Goal: Task Accomplishment & Management: Use online tool/utility

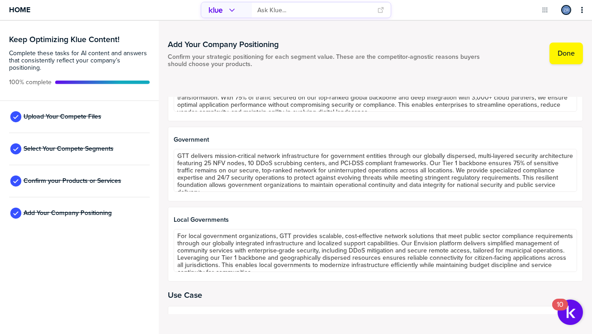
scroll to position [520, 0]
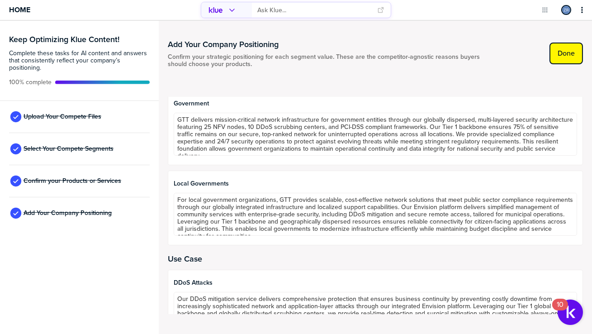
click at [567, 52] on label "Done" at bounding box center [566, 53] width 17 height 9
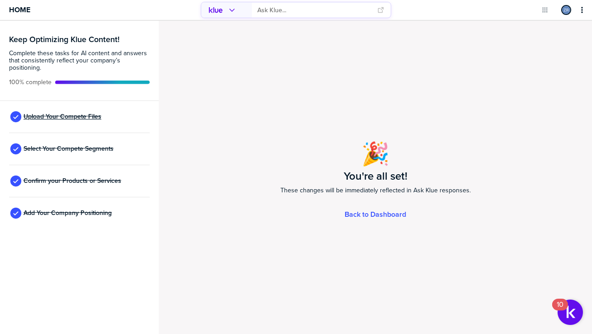
click at [71, 115] on span "Upload Your Compete Files" at bounding box center [63, 116] width 78 height 7
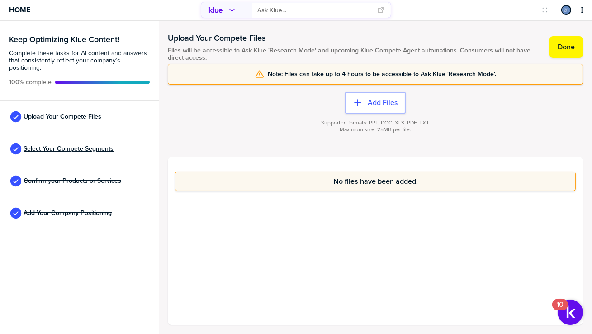
click at [83, 149] on span "Select Your Compete Segments" at bounding box center [69, 148] width 90 height 7
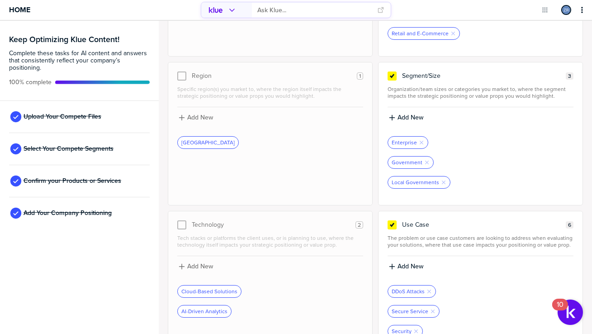
scroll to position [282, 0]
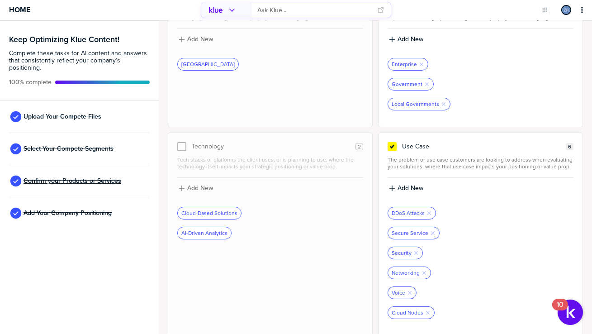
click at [73, 179] on span "Confirm your Products or Services" at bounding box center [73, 180] width 98 height 7
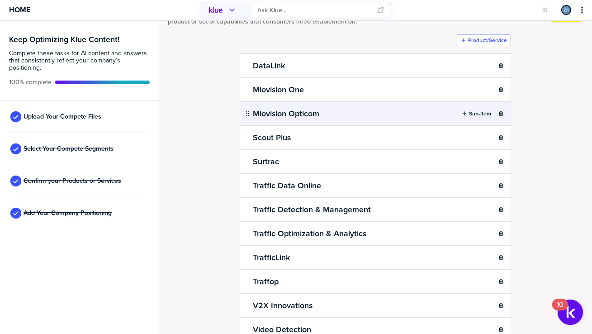
scroll to position [85, 0]
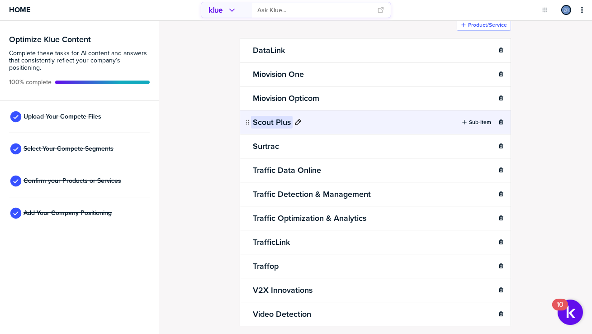
scroll to position [57, 0]
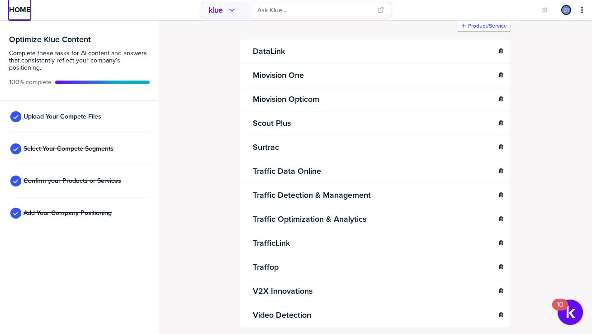
click at [23, 8] on span "Home" at bounding box center [19, 10] width 21 height 8
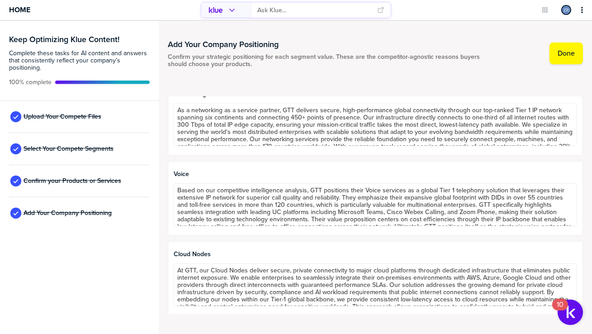
scroll to position [14, 0]
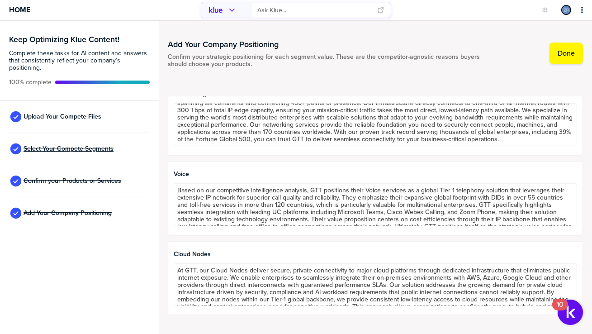
click at [70, 150] on span "Select Your Compete Segments" at bounding box center [69, 148] width 90 height 7
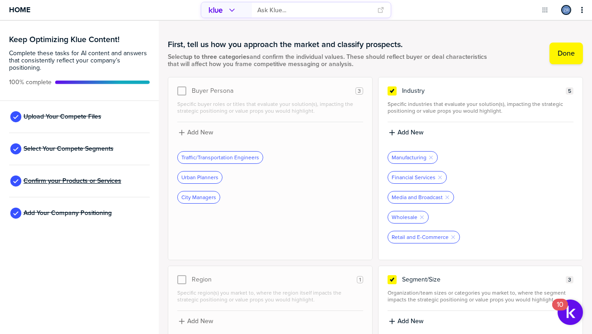
click at [76, 182] on span "Confirm your Products or Services" at bounding box center [73, 180] width 98 height 7
